Goal: Task Accomplishment & Management: Use online tool/utility

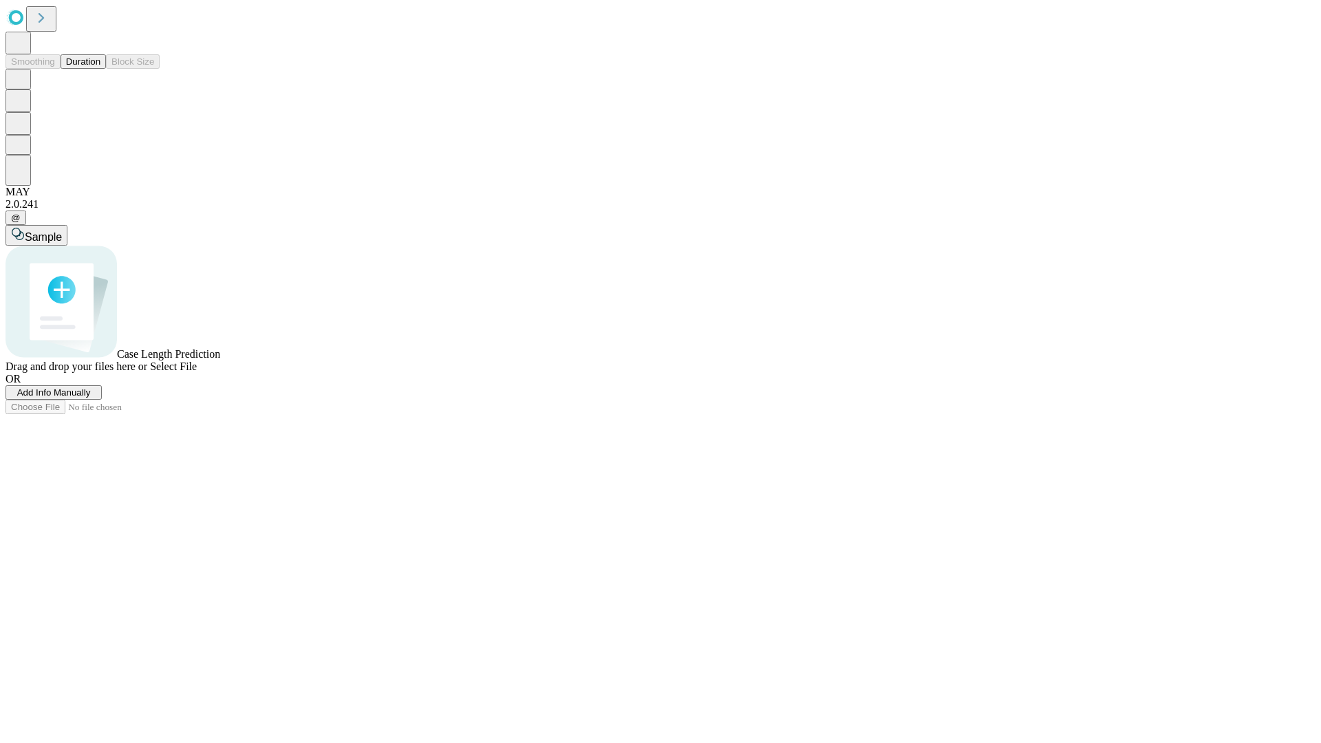
click at [91, 398] on span "Add Info Manually" at bounding box center [54, 392] width 74 height 10
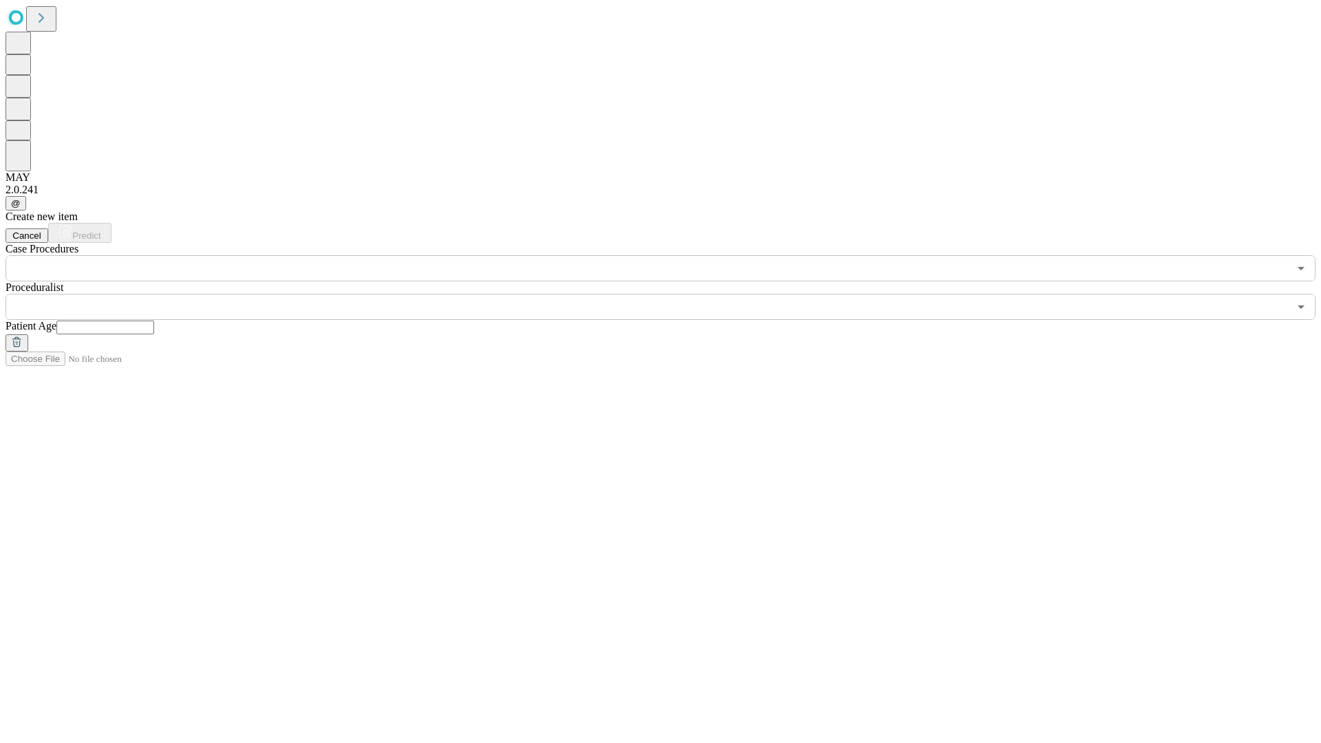
click at [154, 320] on input "text" at bounding box center [105, 327] width 98 height 14
type input "**"
click at [670, 294] on input "text" at bounding box center [647, 307] width 1283 height 26
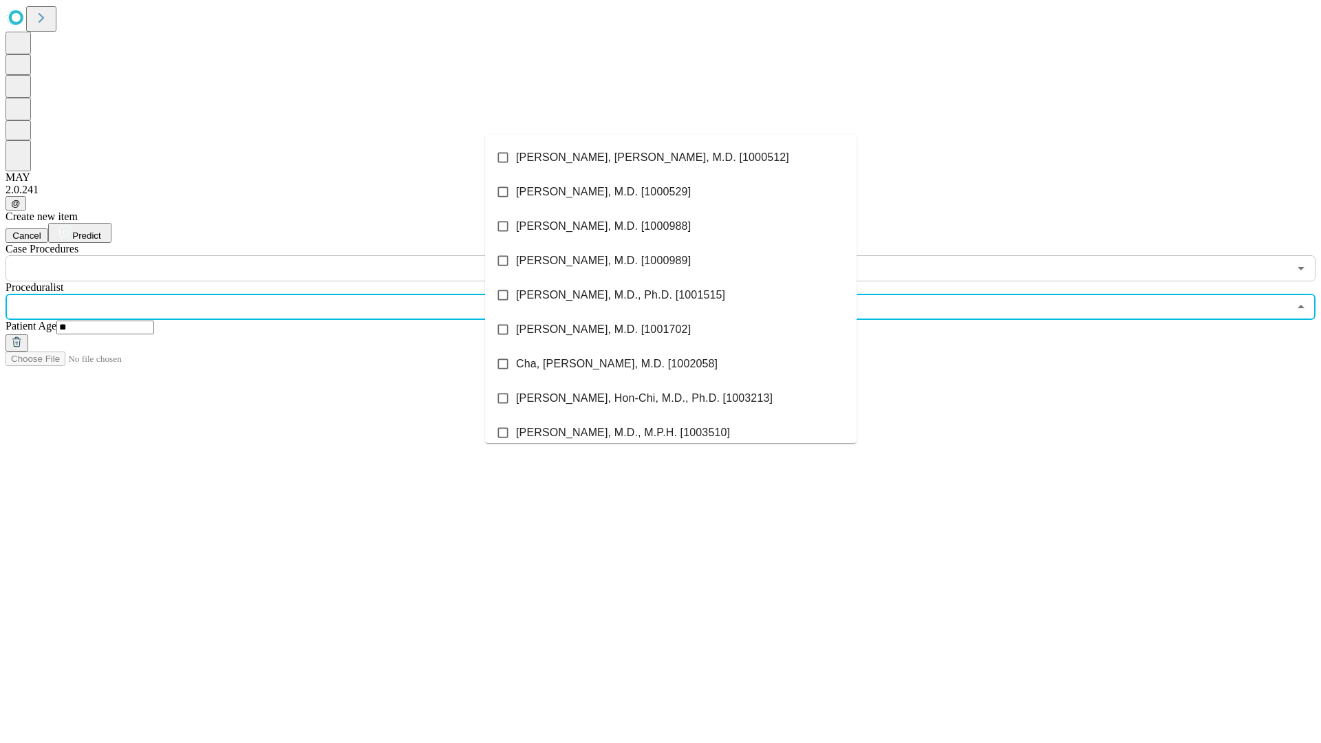
click at [671, 157] on li "[PERSON_NAME], [PERSON_NAME], M.D. [1000512]" at bounding box center [670, 157] width 371 height 34
click at [289, 255] on input "text" at bounding box center [647, 268] width 1283 height 26
